Goal: Information Seeking & Learning: Check status

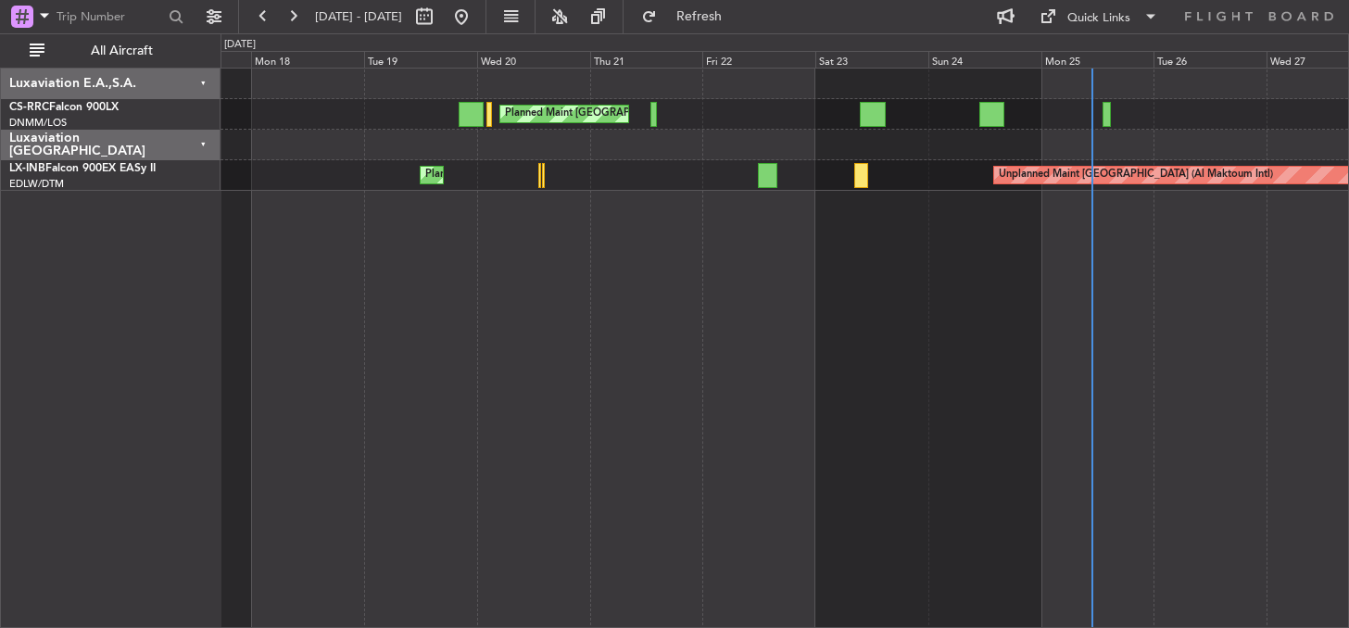
click at [989, 281] on div "Planned Maint [GEOGRAPHIC_DATA] ([GEOGRAPHIC_DATA]) Unplanned Maint [GEOGRAPHIC…" at bounding box center [784, 348] width 1128 height 560
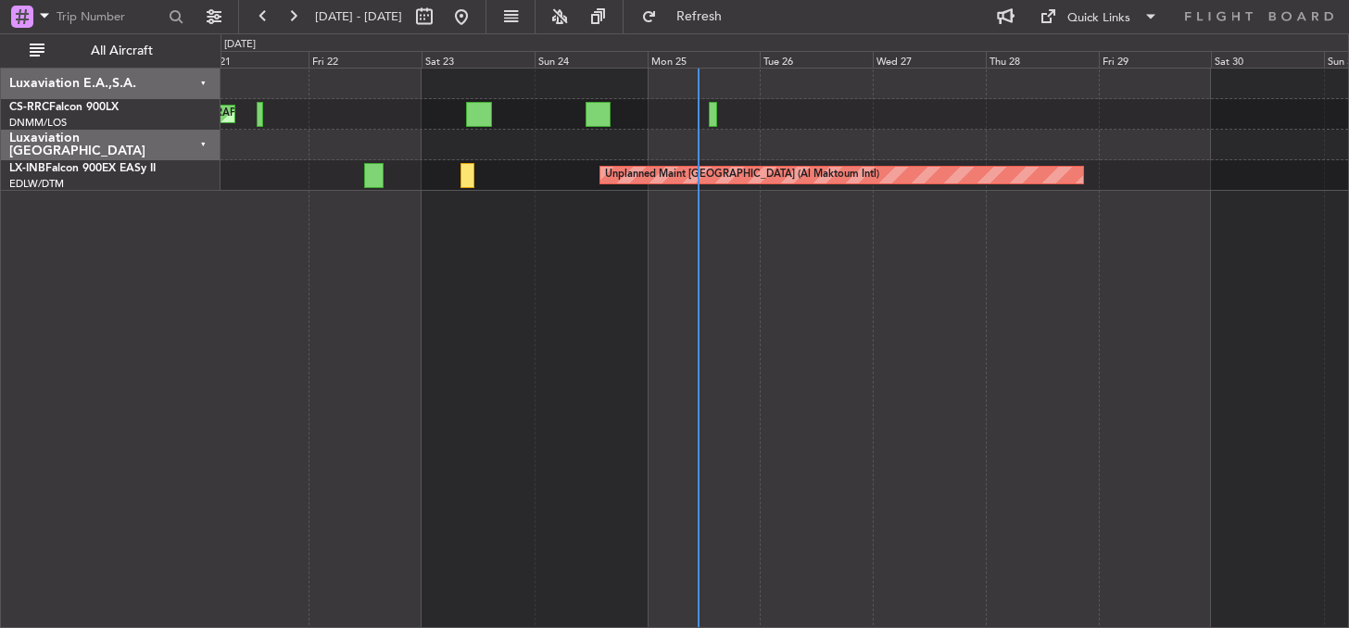
click at [655, 394] on div "Planned Maint [GEOGRAPHIC_DATA] ([GEOGRAPHIC_DATA]) Unplanned Maint [GEOGRAPHIC…" at bounding box center [784, 348] width 1128 height 560
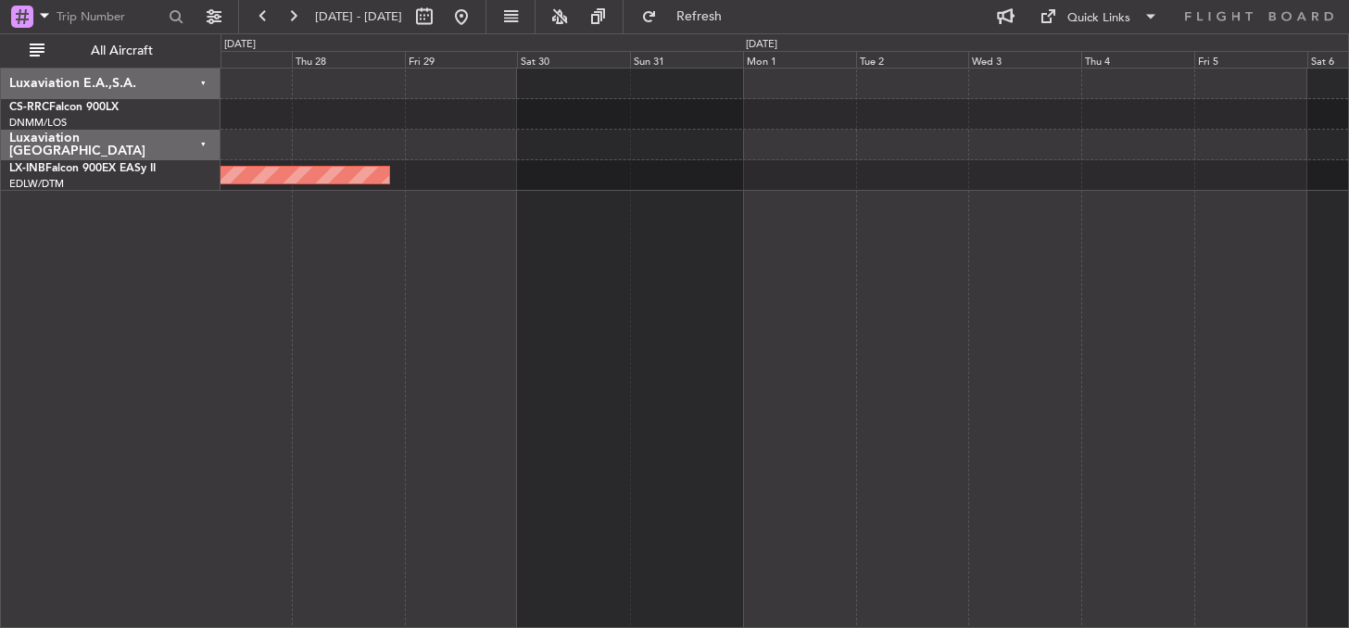
click at [359, 358] on div "Unplanned Maint [GEOGRAPHIC_DATA] (Al Maktoum Intl)" at bounding box center [784, 348] width 1128 height 560
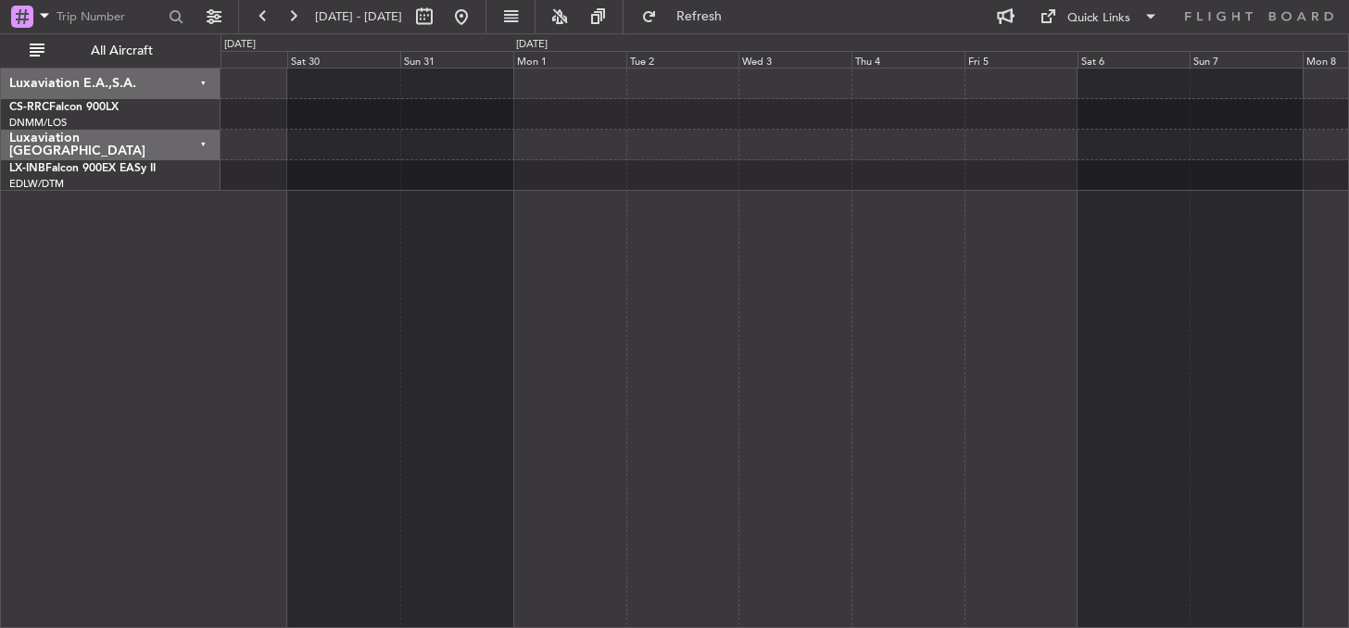
click at [937, 333] on div "Unplanned Maint [GEOGRAPHIC_DATA] (Al Maktoum Intl)" at bounding box center [784, 348] width 1128 height 560
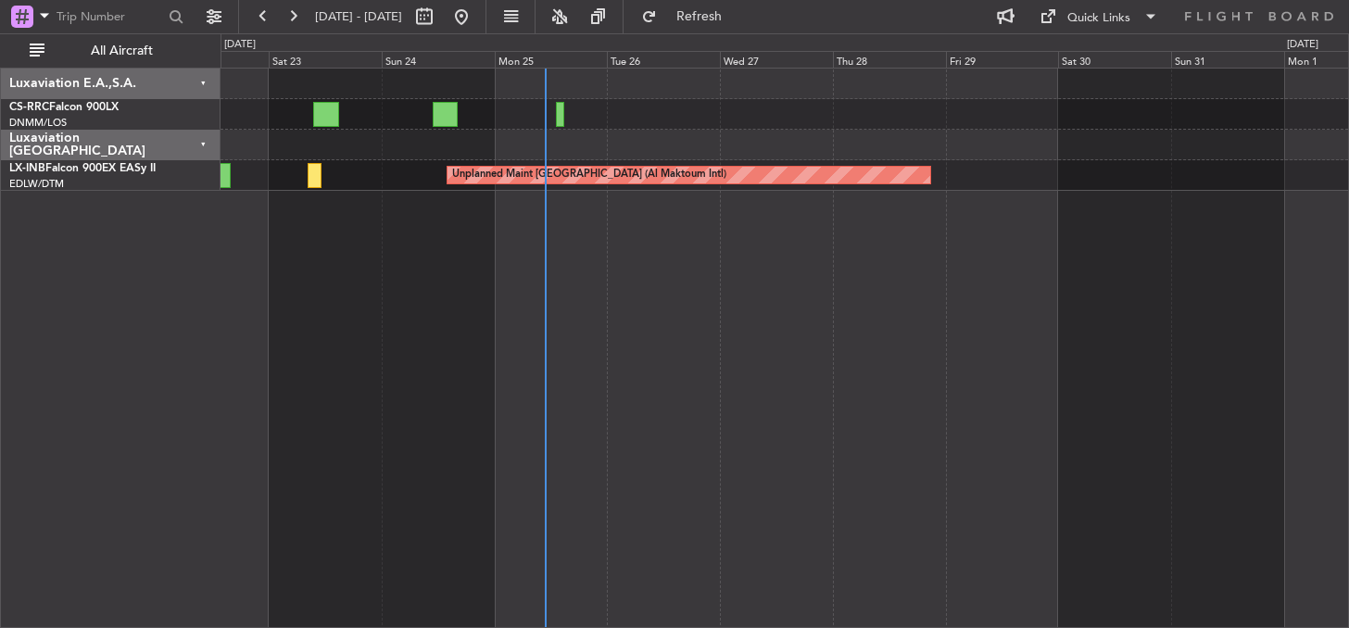
click at [1032, 337] on div "Planned Maint [GEOGRAPHIC_DATA] ([GEOGRAPHIC_DATA]) Unplanned Maint [GEOGRAPHIC…" at bounding box center [784, 348] width 1128 height 560
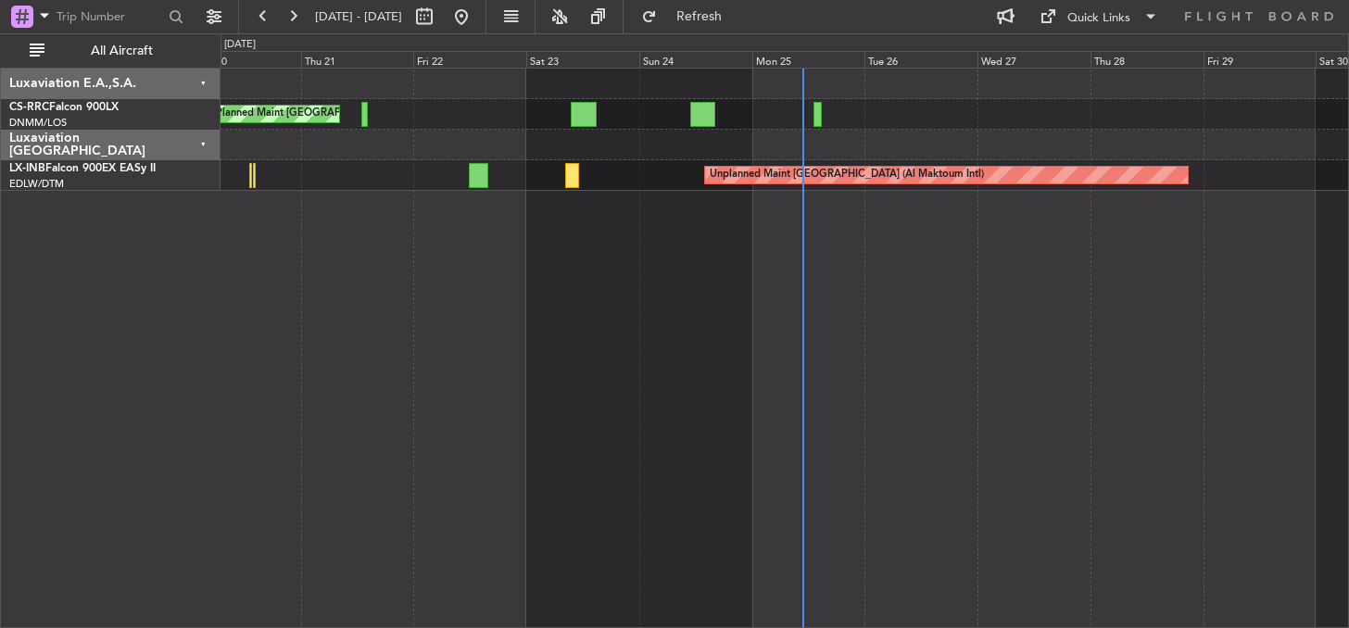
click at [874, 297] on div "Planned Maint [GEOGRAPHIC_DATA] ([GEOGRAPHIC_DATA]) Unplanned Maint [GEOGRAPHIC…" at bounding box center [784, 348] width 1128 height 560
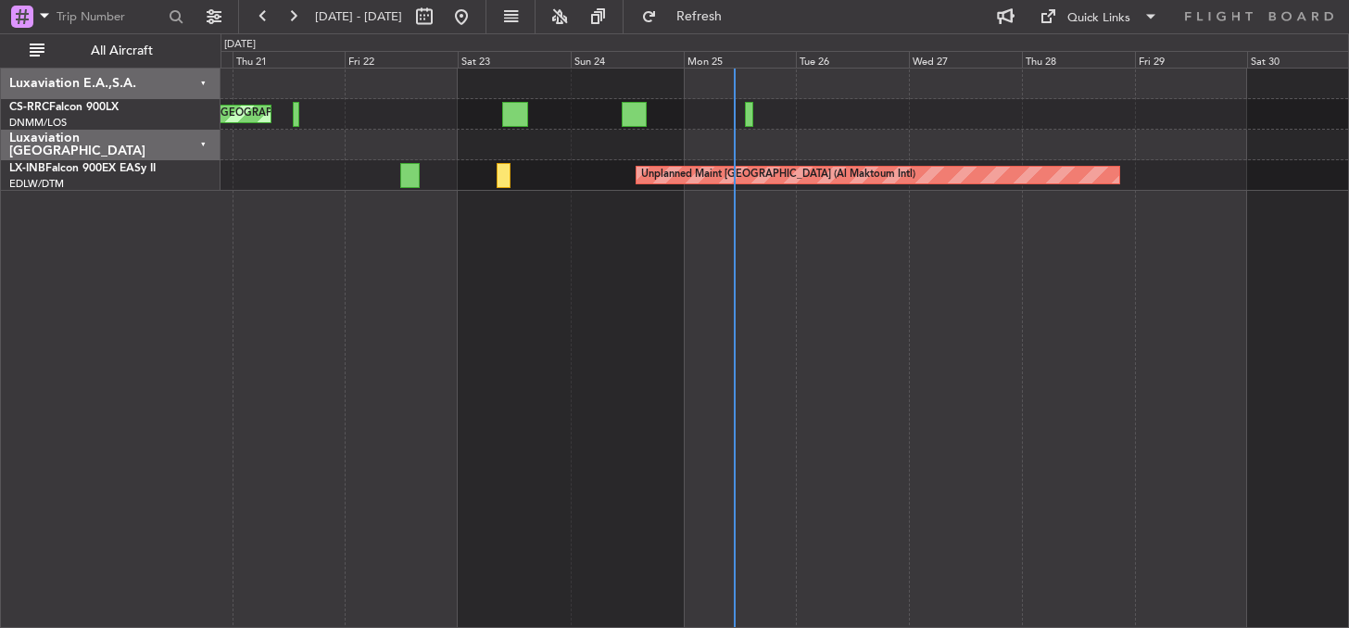
click at [493, 346] on div "Planned Maint [GEOGRAPHIC_DATA] ([GEOGRAPHIC_DATA]) Unplanned Maint [GEOGRAPHIC…" at bounding box center [784, 348] width 1128 height 560
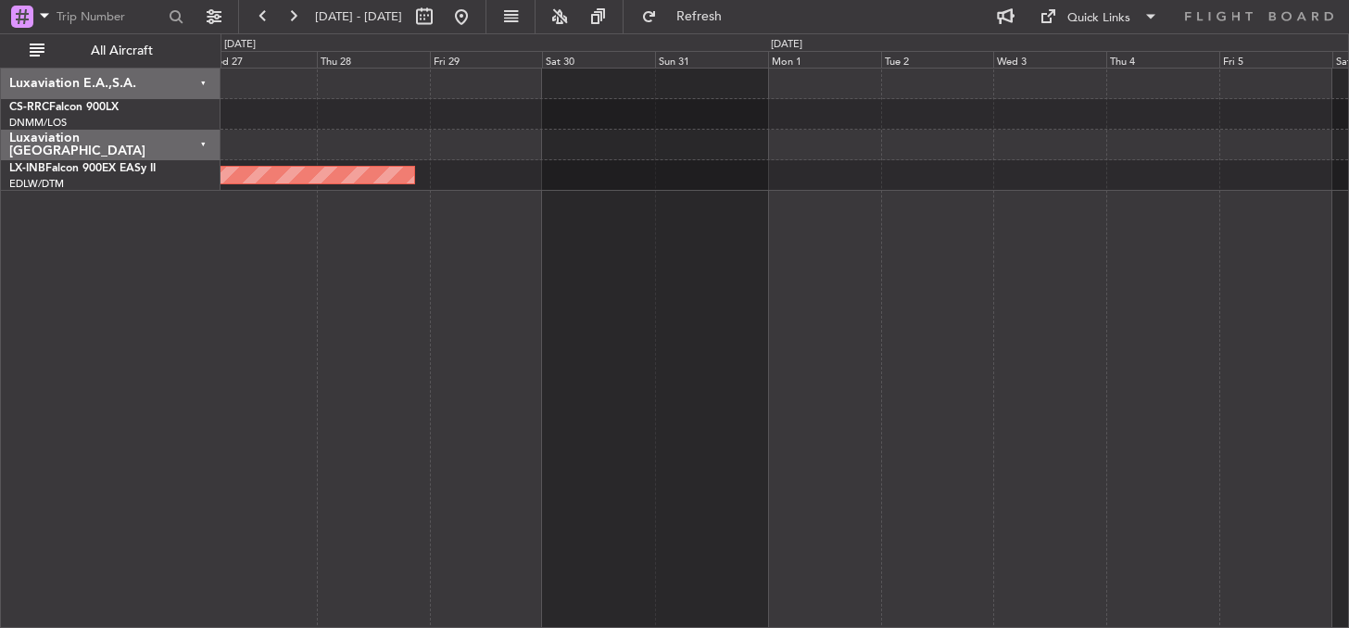
click at [474, 329] on div "Unplanned Maint [GEOGRAPHIC_DATA] (Al Maktoum Intl)" at bounding box center [784, 348] width 1128 height 560
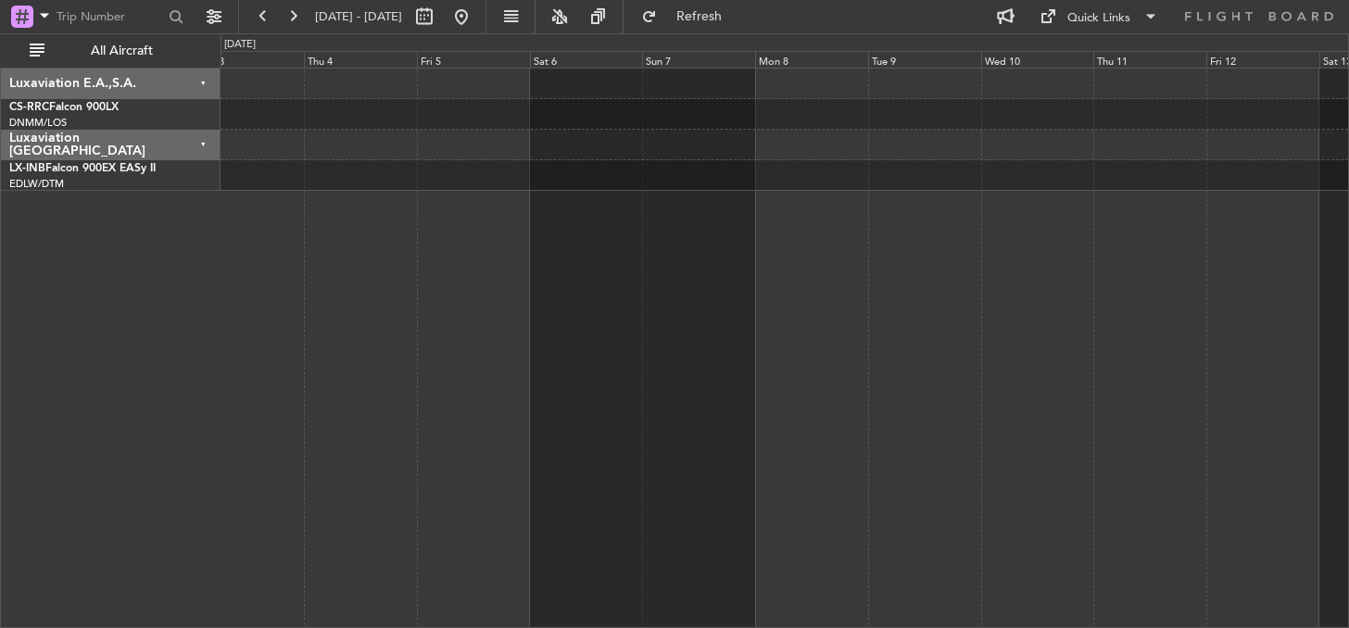
click at [396, 339] on div at bounding box center [784, 348] width 1128 height 560
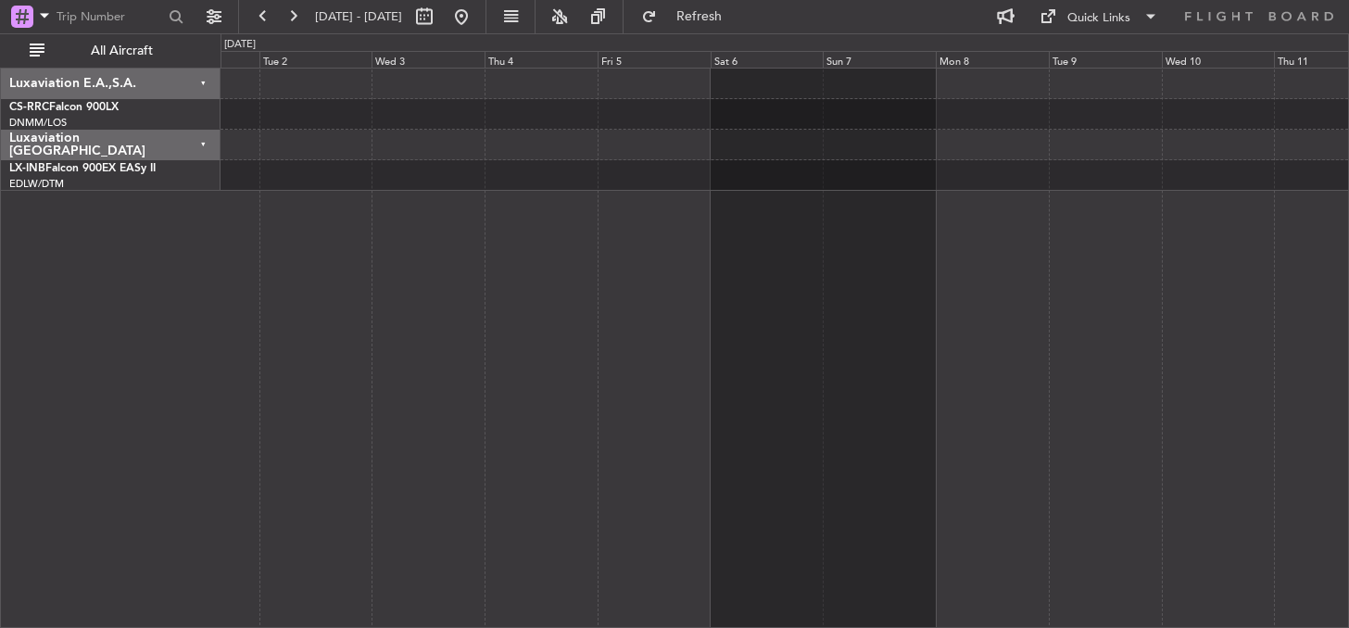
click at [1330, 383] on div at bounding box center [784, 348] width 1128 height 560
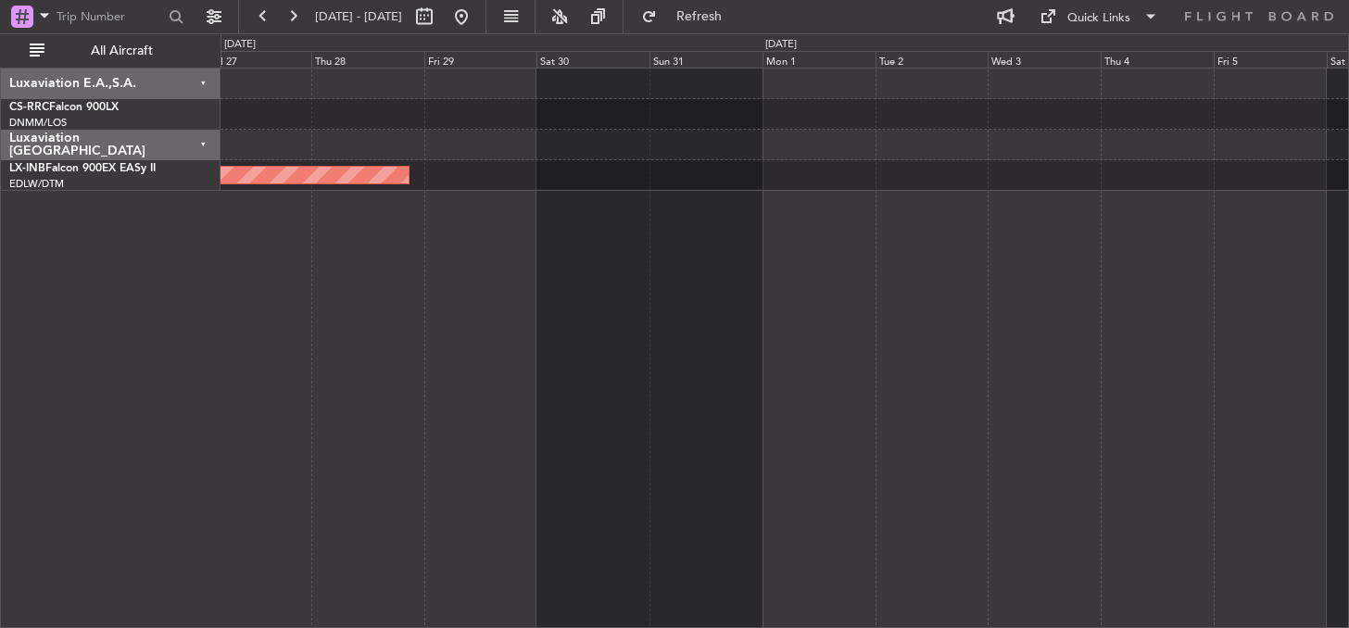
click at [1121, 380] on div "Unplanned Maint [GEOGRAPHIC_DATA] (Al Maktoum Intl)" at bounding box center [784, 348] width 1128 height 560
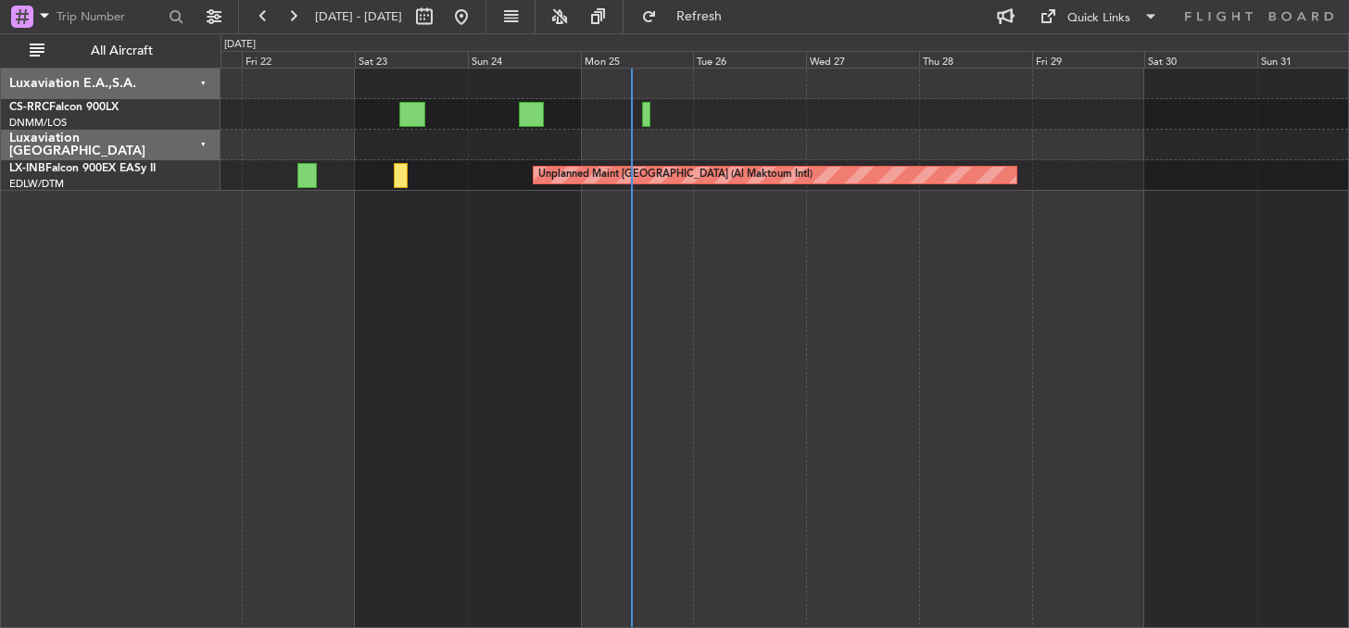
click at [982, 376] on div "Planned Maint [GEOGRAPHIC_DATA] ([GEOGRAPHIC_DATA]) Unplanned Maint [GEOGRAPHIC…" at bounding box center [784, 348] width 1128 height 560
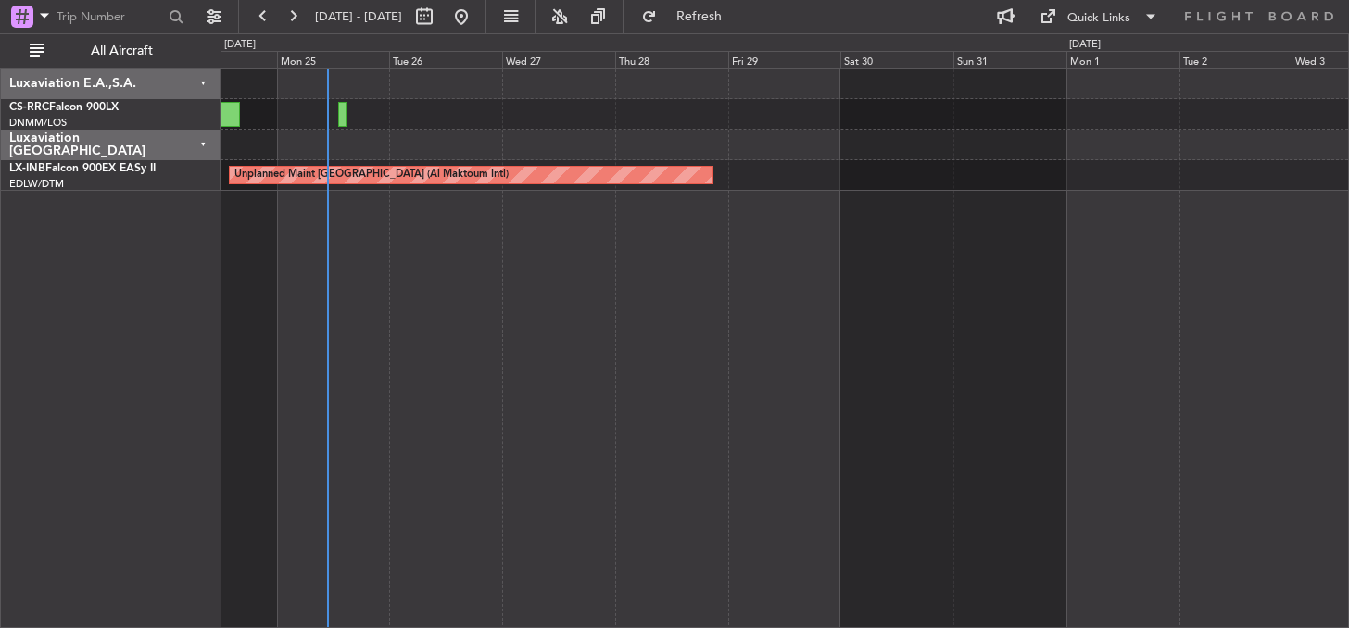
click at [705, 375] on div "Unplanned Maint [GEOGRAPHIC_DATA] (Al Maktoum Intl)" at bounding box center [784, 348] width 1128 height 560
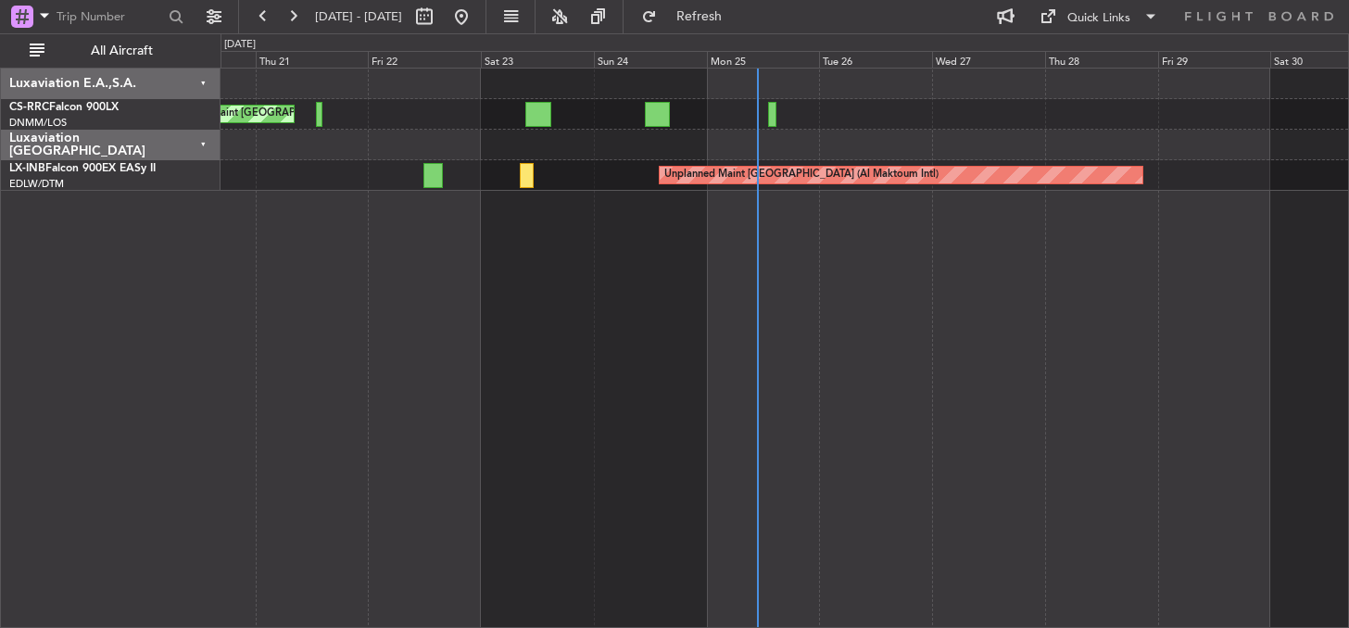
click at [1084, 308] on div "Planned Maint [GEOGRAPHIC_DATA] ([GEOGRAPHIC_DATA]) Unplanned Maint [GEOGRAPHIC…" at bounding box center [784, 348] width 1128 height 560
